Goal: Task Accomplishment & Management: Manage account settings

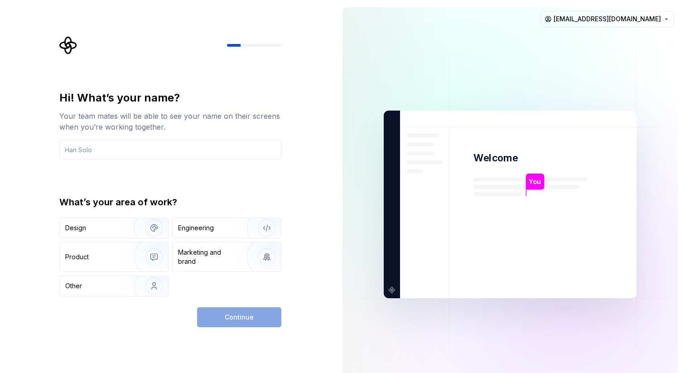
click at [357, 92] on img at bounding box center [510, 204] width 367 height 428
click at [643, 36] on img at bounding box center [510, 204] width 367 height 428
click at [644, 23] on html "Hi! What’s your name? Your team mates will be able to see your name on their sc…" at bounding box center [342, 186] width 685 height 373
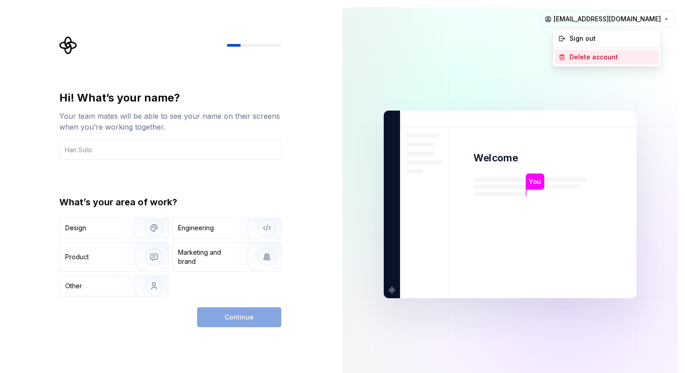
click at [599, 57] on div "Delete account" at bounding box center [613, 57] width 86 height 9
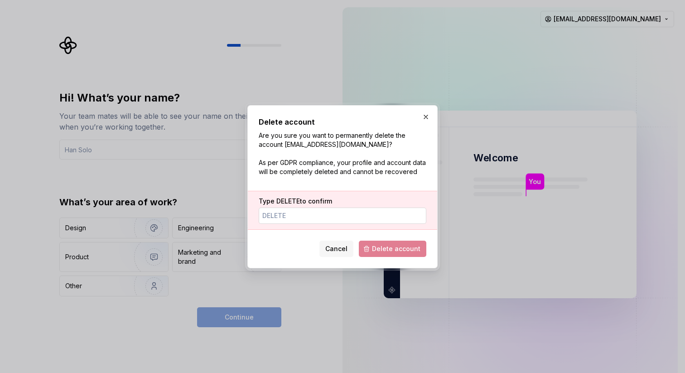
click at [311, 217] on input "Type DELETE to confirm" at bounding box center [343, 216] width 168 height 16
type input "DELETE"
click at [388, 245] on span "Delete account" at bounding box center [396, 248] width 48 height 9
